Goal: Transaction & Acquisition: Purchase product/service

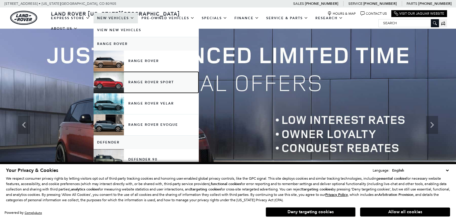
click at [146, 85] on link "Range Rover Sport" at bounding box center [146, 82] width 105 height 21
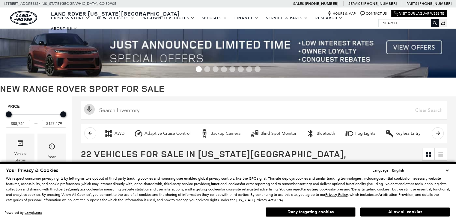
click at [387, 212] on button "Allow all cookies" at bounding box center [405, 212] width 90 height 9
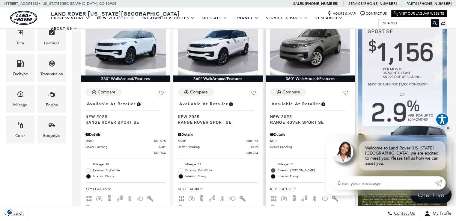
scroll to position [60, 0]
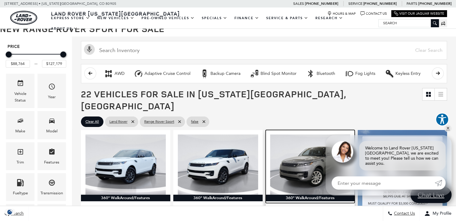
click at [315, 148] on img at bounding box center [310, 165] width 80 height 60
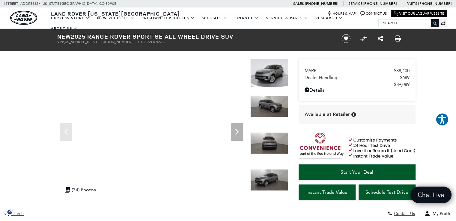
click at [85, 41] on span "SAL1P9EU5SA470952" at bounding box center [98, 42] width 68 height 4
copy span "SAL1P9EU5SA470952"
